Goal: Task Accomplishment & Management: Use online tool/utility

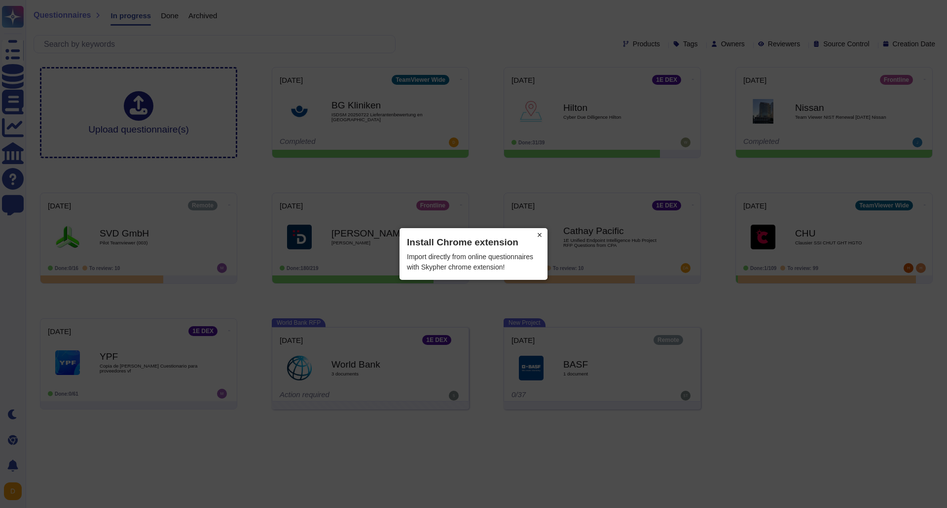
click at [542, 238] on button "×" at bounding box center [540, 235] width 16 height 14
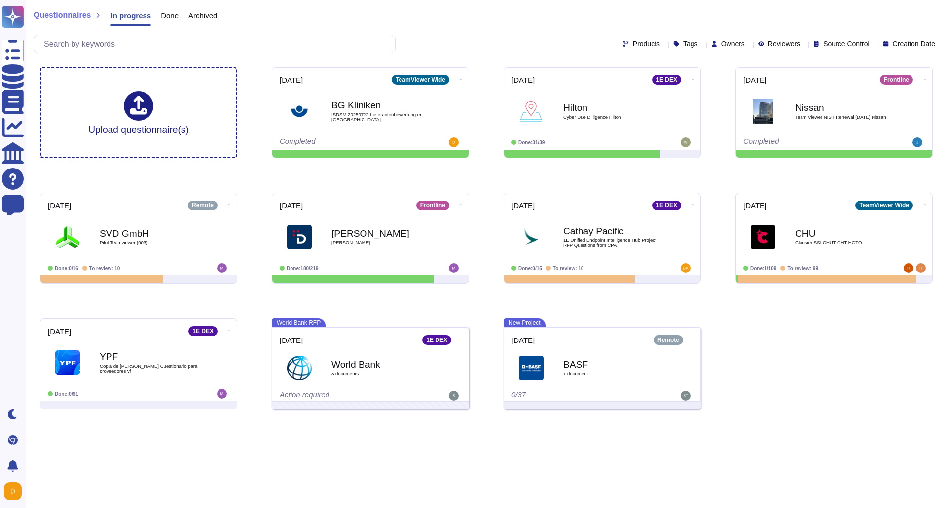
click at [167, 14] on span "Done" at bounding box center [170, 15] width 18 height 7
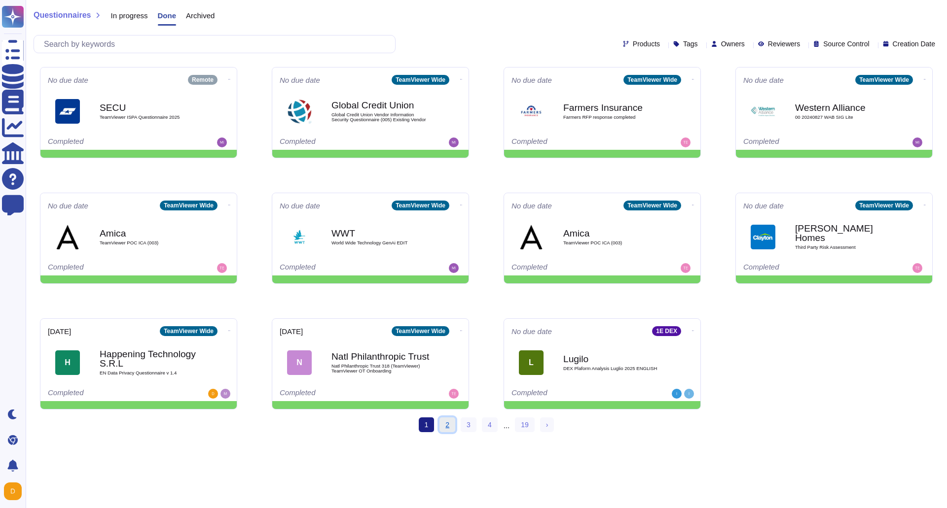
click at [444, 425] on link "2" at bounding box center [447, 425] width 16 height 15
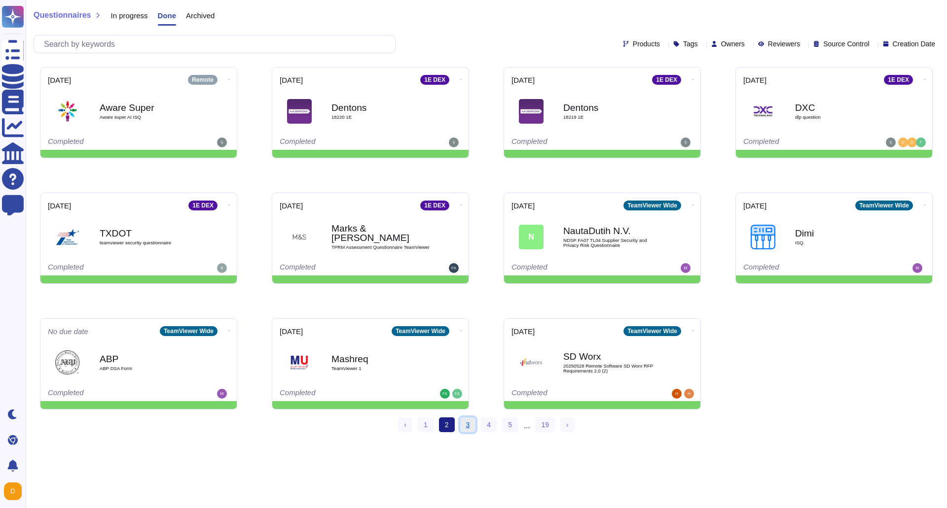
click at [467, 425] on link "3" at bounding box center [468, 425] width 16 height 15
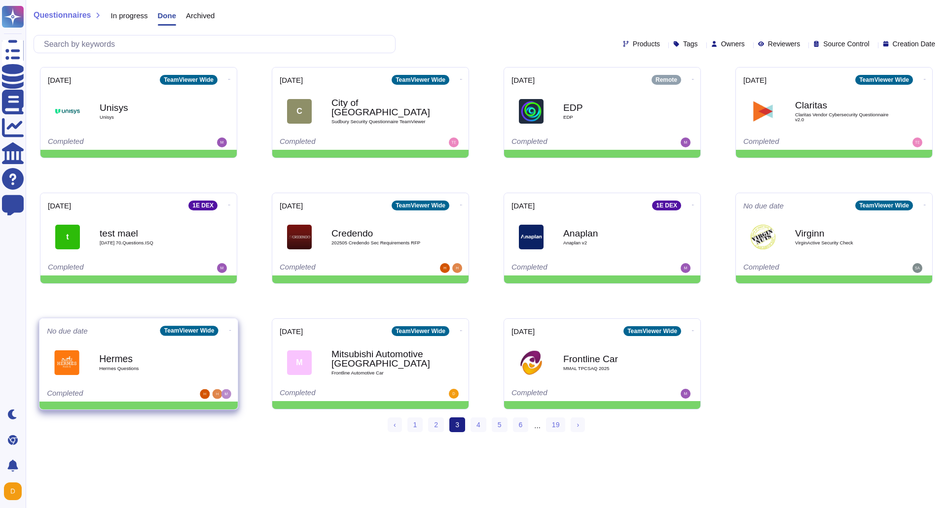
click at [167, 360] on b "Hermes" at bounding box center [149, 358] width 100 height 9
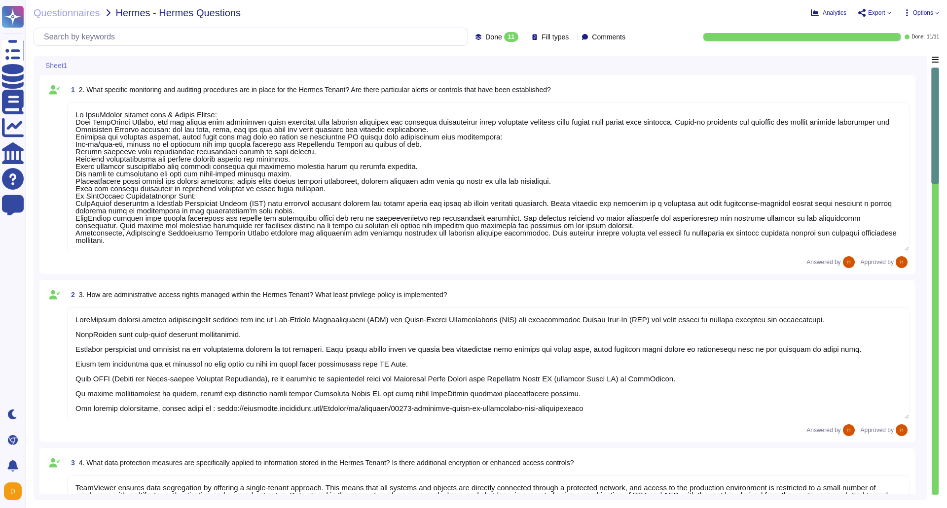
type textarea "On TeamViewer product side & Hermes Tenant: With TeamViewer Tensor, you can ens…"
type textarea "TeamViewer ensures secure authentication through the use of Two-Factor Authenti…"
type textarea "TeamViewer ensures data segregation by offering a single-tenant approach. This …"
type textarea "Logical Segregation: TeamViewer ensures data segregation by offering a single-t…"
type textarea "Yes, we have a Disaster Recovery site with an RTO (Recovery Time Objective) of …"
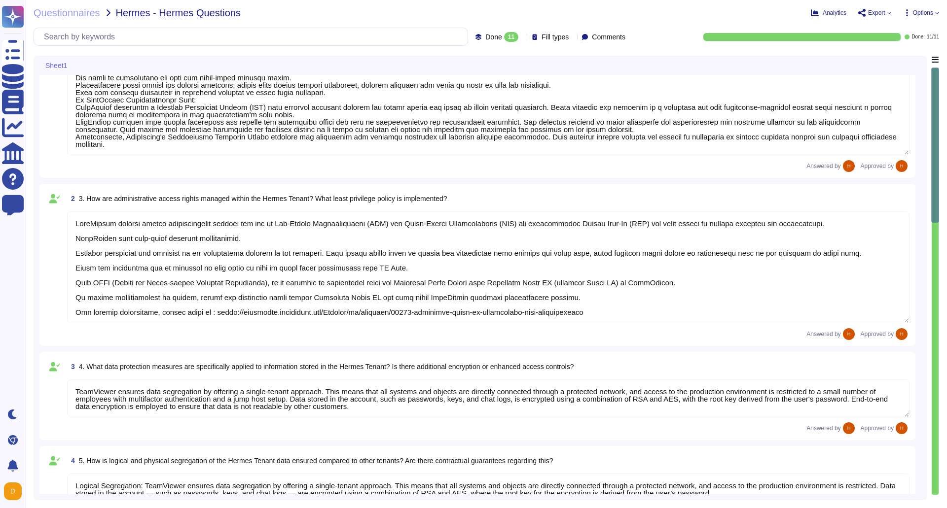
type textarea "On Hermès TeamViewer tenant: TeamViewer offers the possibility to deploy multip…"
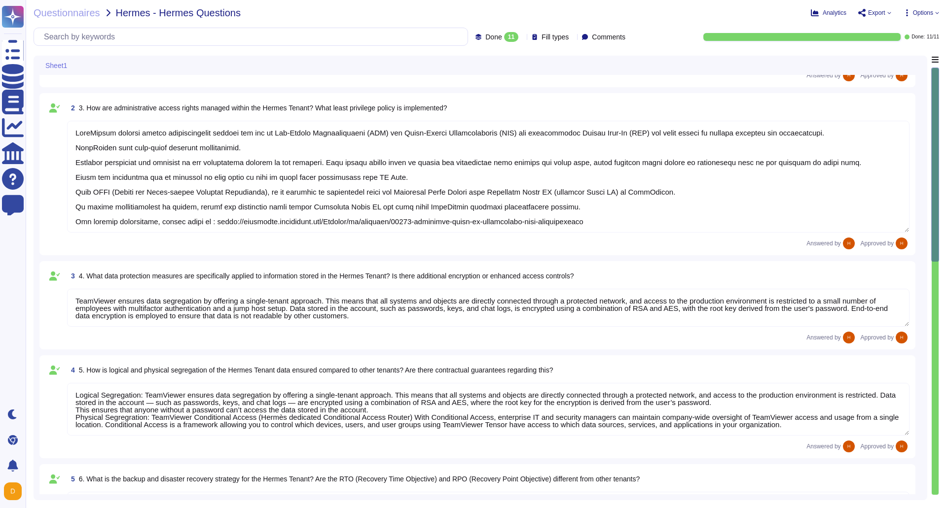
type textarea "TeamViewer has access control measures in place to prevent unauthorized access …"
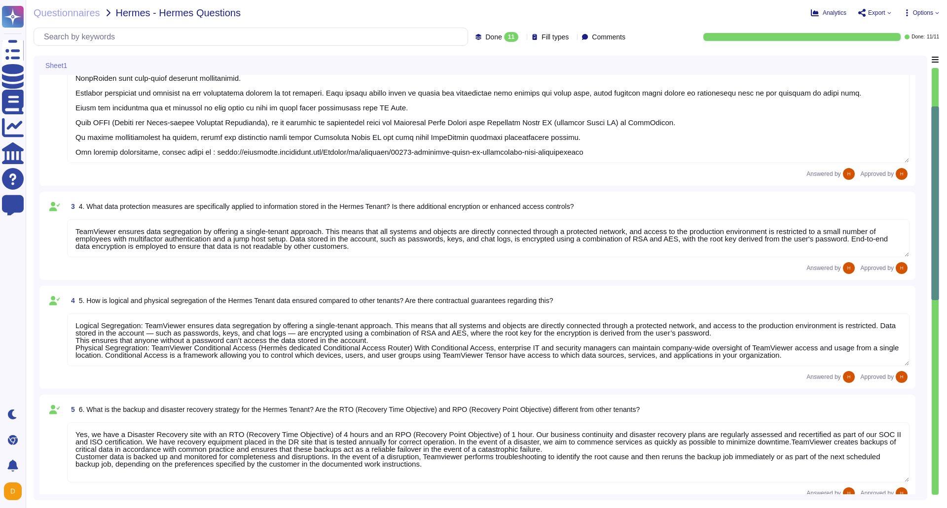
type textarea "TeamViewer provides an auditability feature that allows users to track and moni…"
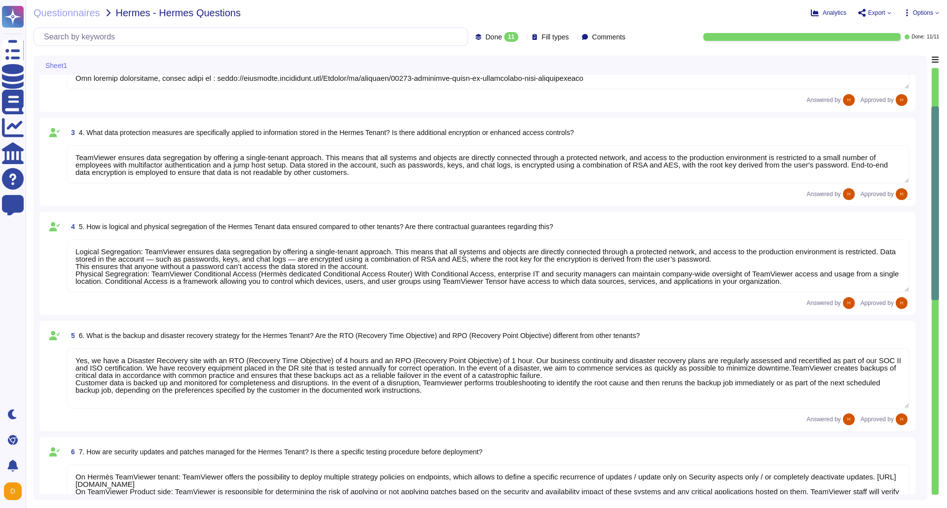
scroll to position [345, 0]
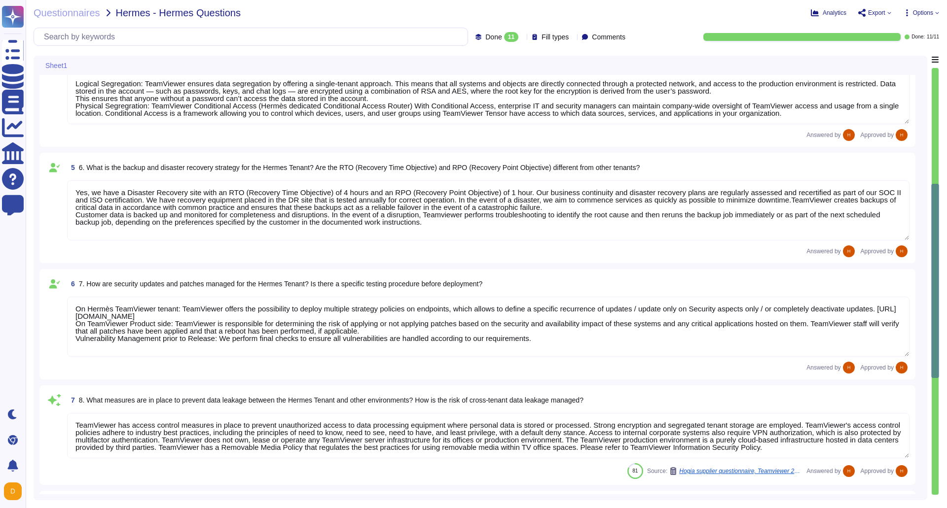
type textarea "Please refer to SLA Documentation."
type textarea "Not specifically."
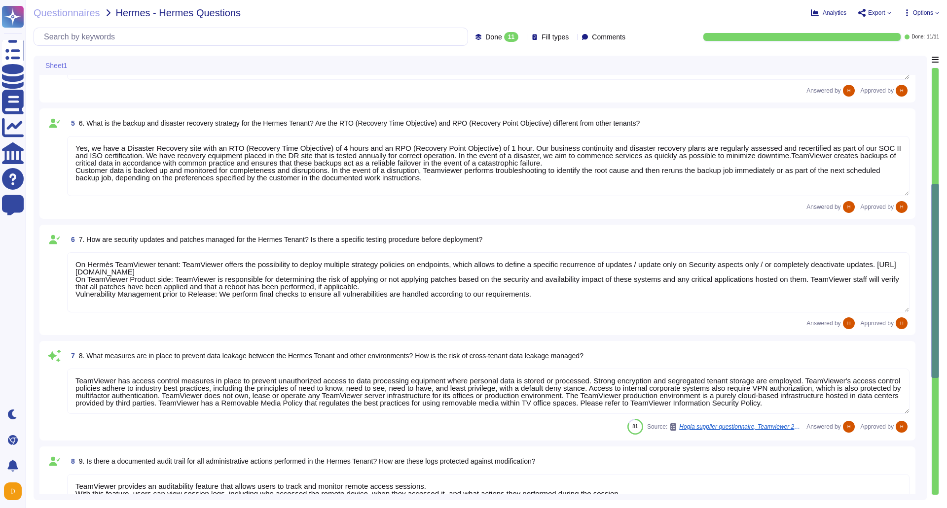
scroll to position [592, 0]
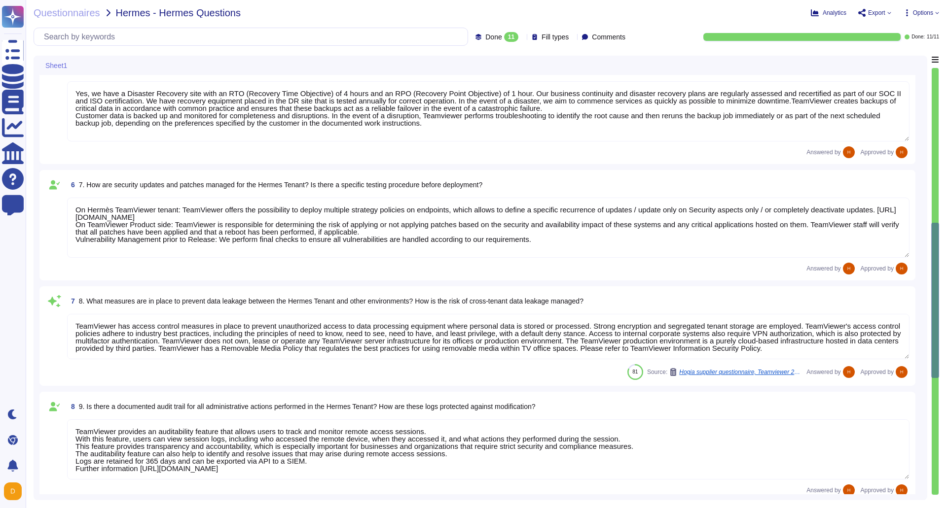
type textarea "Again as already answer TeamViewer ensures data segregation by offering a singl…"
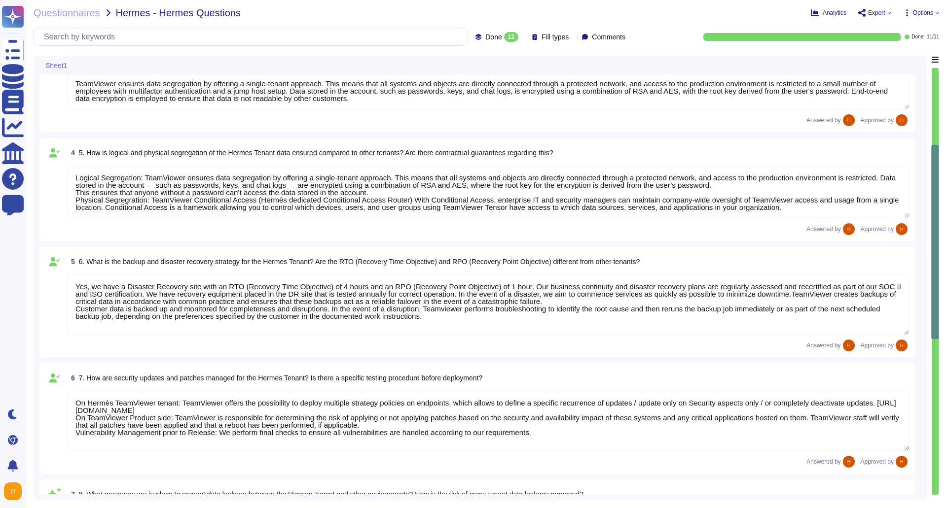
type textarea "TeamViewer ensures secure authentication through the use of Two-Factor Authenti…"
type textarea "TeamViewer ensures data segregation by offering a single-tenant approach. This …"
type textarea "Logical Segregation: TeamViewer ensures data segregation by offering a single-t…"
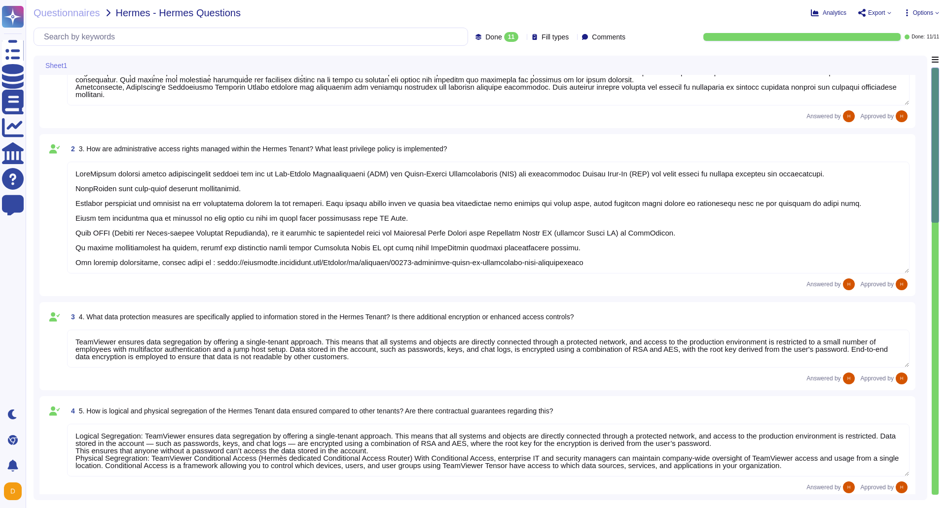
type textarea "On TeamViewer product side & Hermes Tenant: With TeamViewer Tensor, you can ens…"
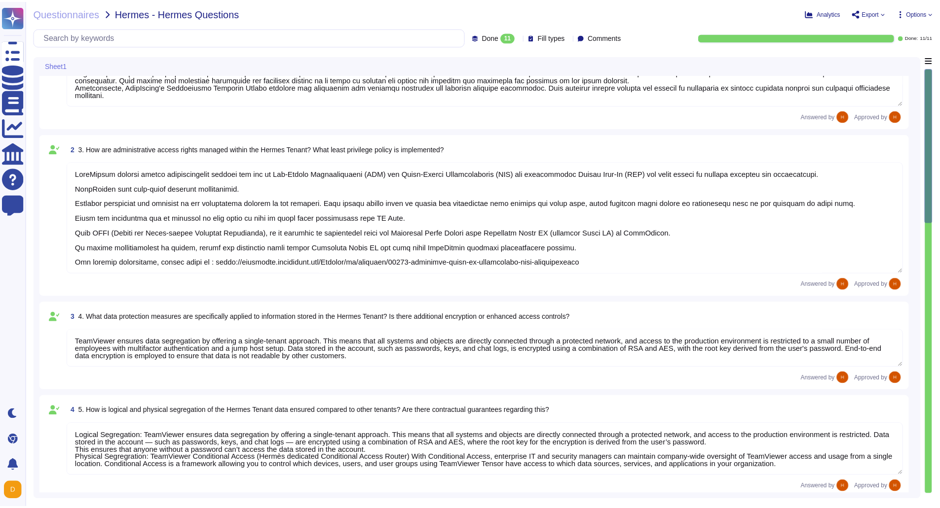
scroll to position [4, 0]
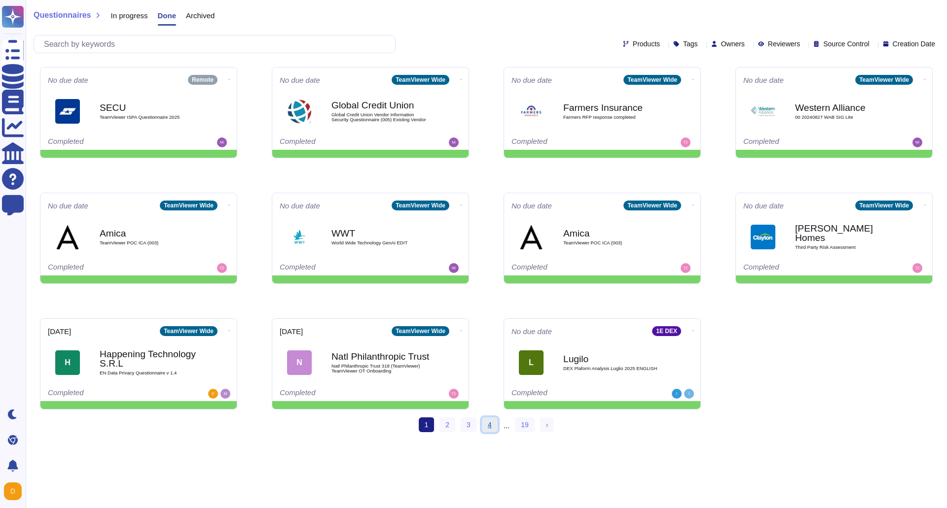
click at [497, 427] on link "4" at bounding box center [490, 425] width 16 height 15
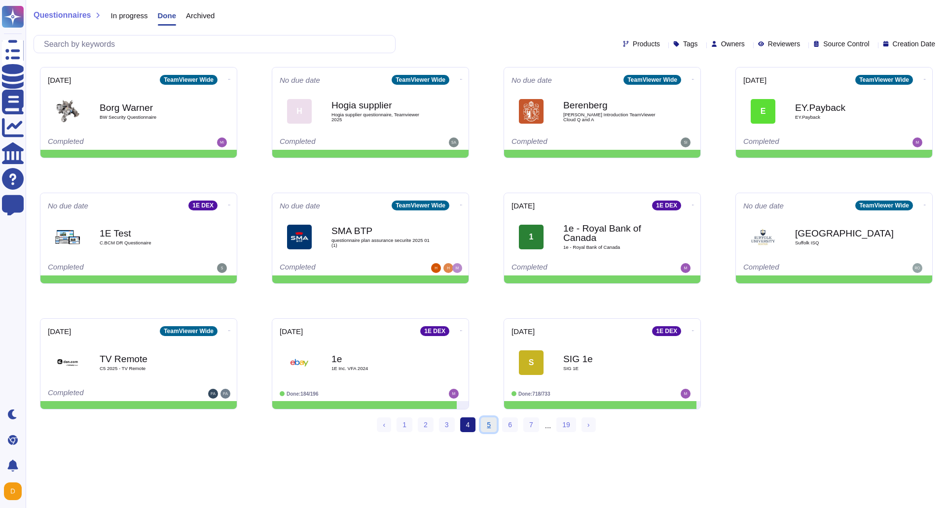
click at [489, 427] on link "5" at bounding box center [489, 425] width 16 height 15
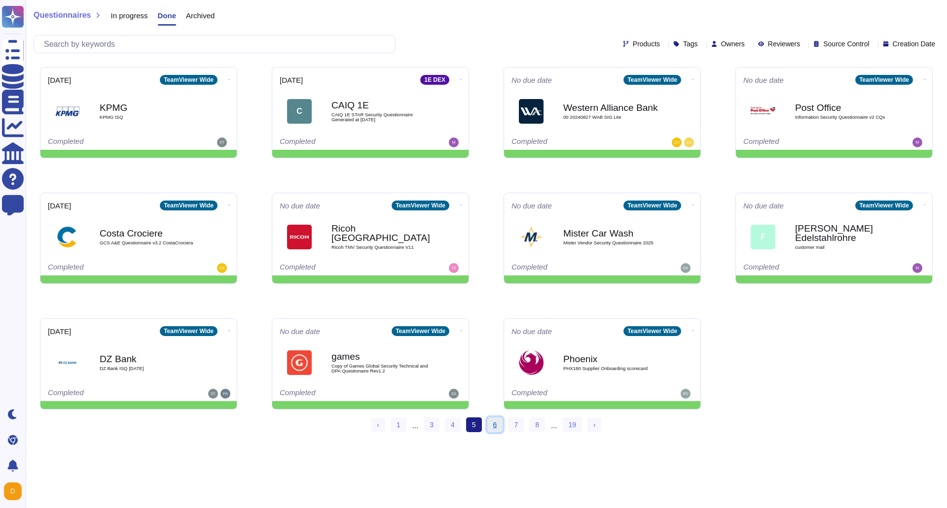
click at [490, 427] on link "6" at bounding box center [495, 425] width 16 height 15
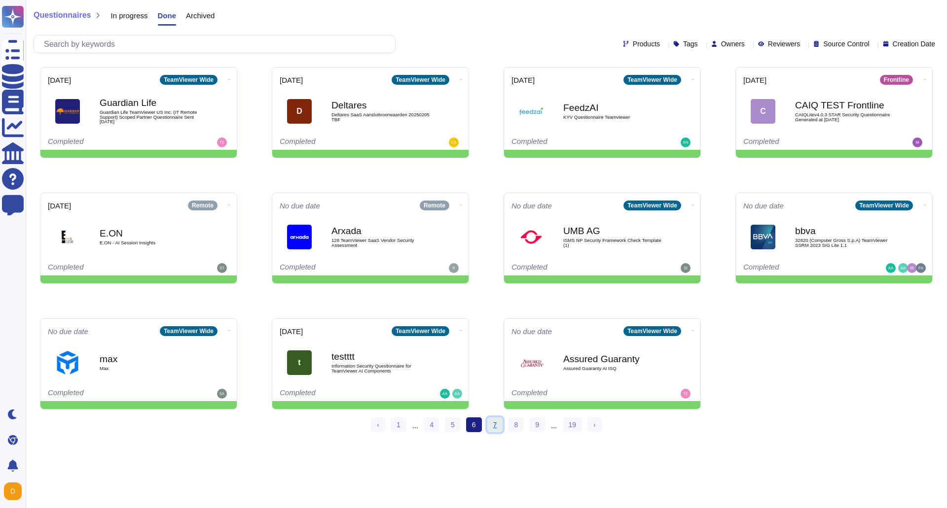
click at [495, 428] on link "7" at bounding box center [495, 425] width 16 height 15
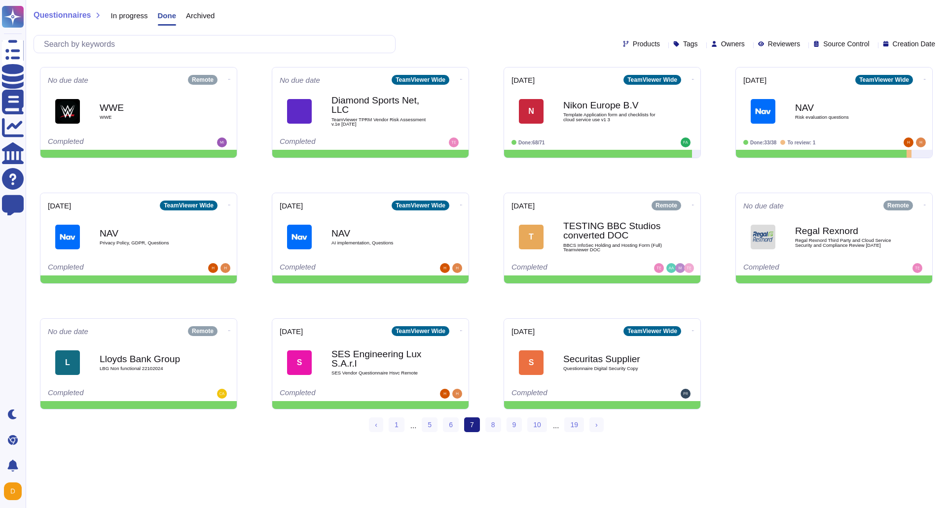
click at [211, 17] on span "Archived" at bounding box center [200, 15] width 29 height 7
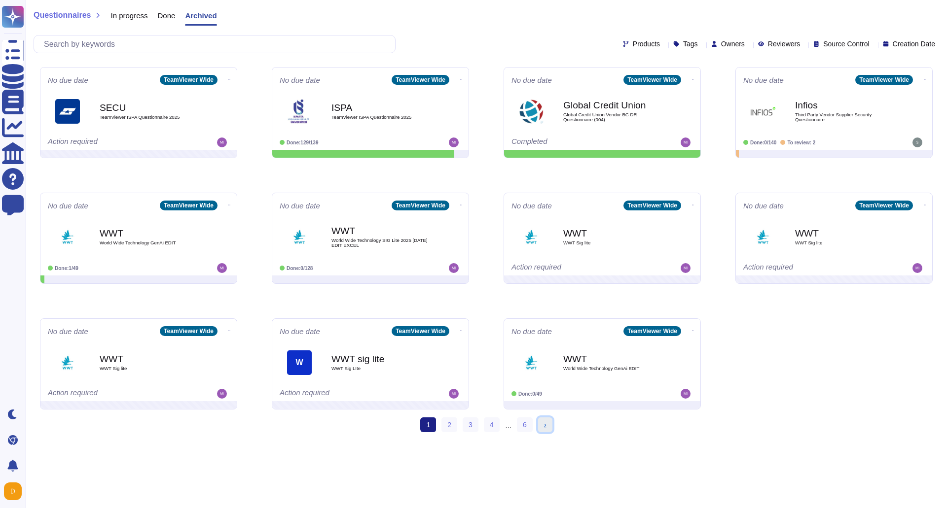
click at [541, 425] on link "› Next" at bounding box center [545, 425] width 14 height 15
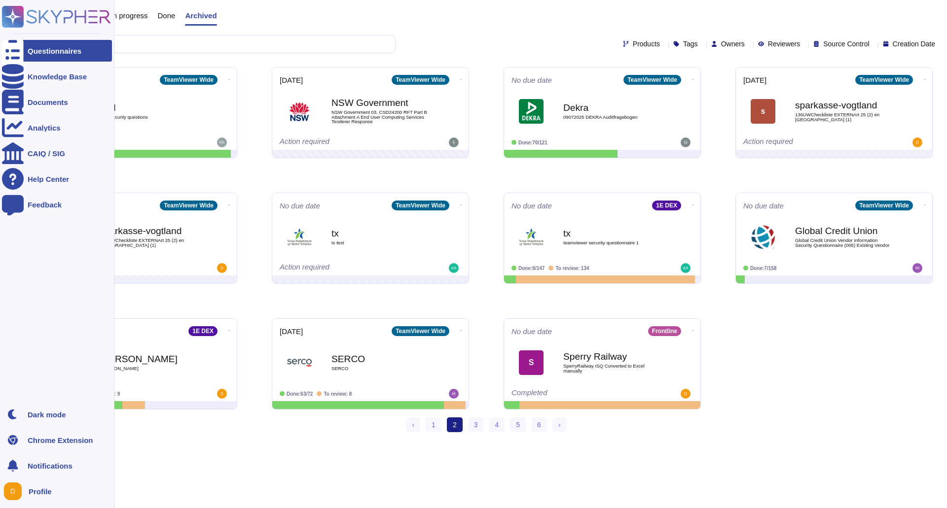
click at [15, 492] on img at bounding box center [13, 492] width 18 height 18
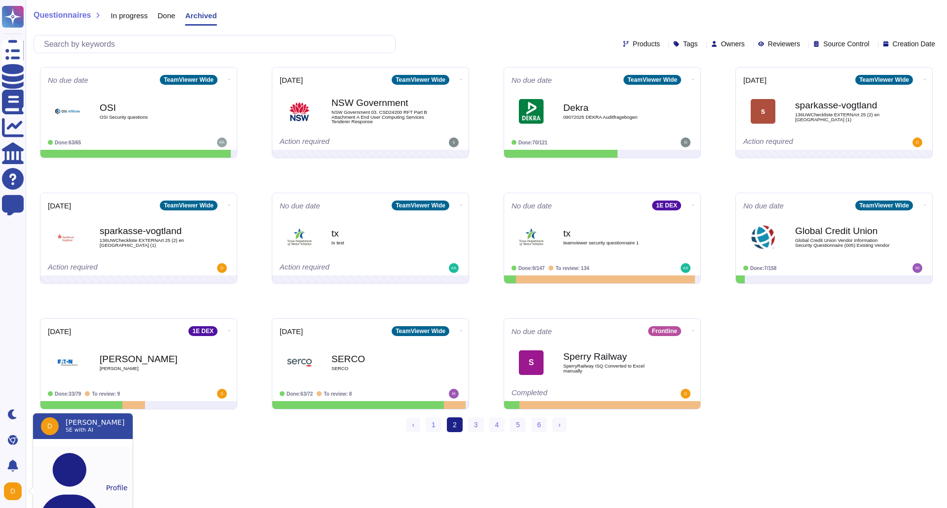
click at [62, 451] on button "Profile" at bounding box center [83, 488] width 100 height 82
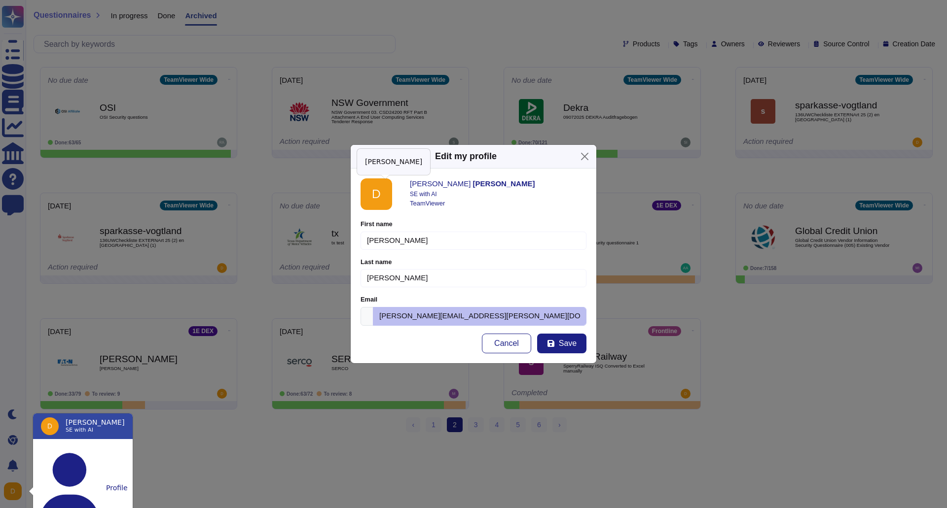
click at [378, 196] on img at bounding box center [377, 195] width 32 height 32
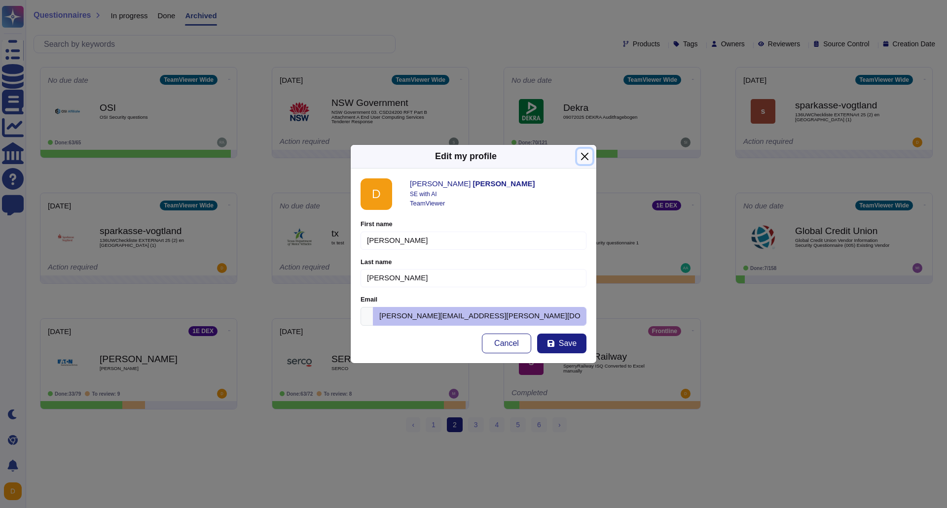
click at [584, 155] on button "Close" at bounding box center [584, 156] width 15 height 15
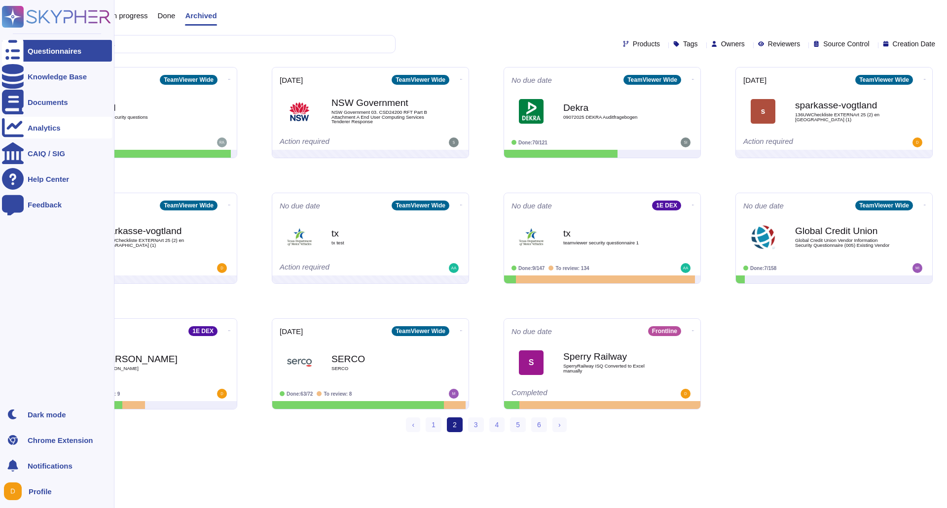
click at [54, 131] on div "Analytics" at bounding box center [44, 127] width 33 height 7
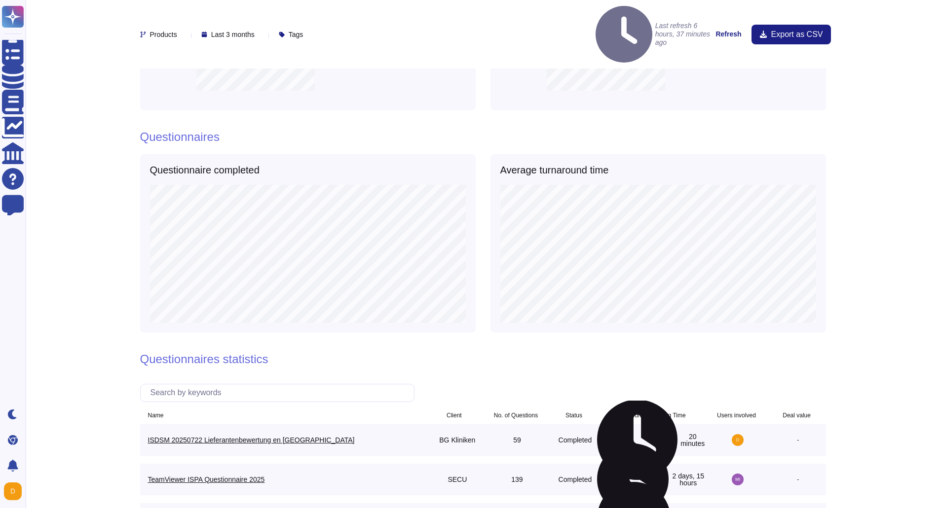
scroll to position [395, 0]
